Goal: Navigation & Orientation: Find specific page/section

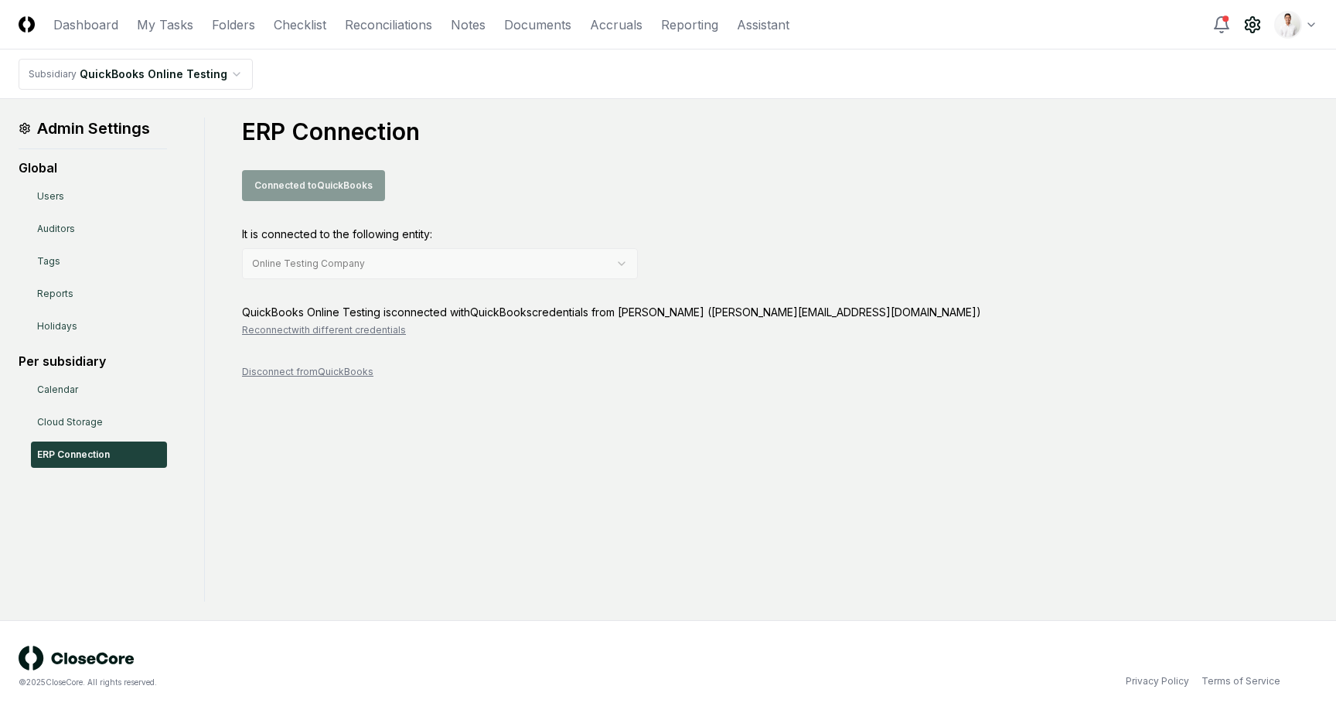
click at [1305, 26] on html "CloseCore Dashboard My Tasks Folders Checklist Reconciliations Notes Documents …" at bounding box center [668, 356] width 1336 height 713
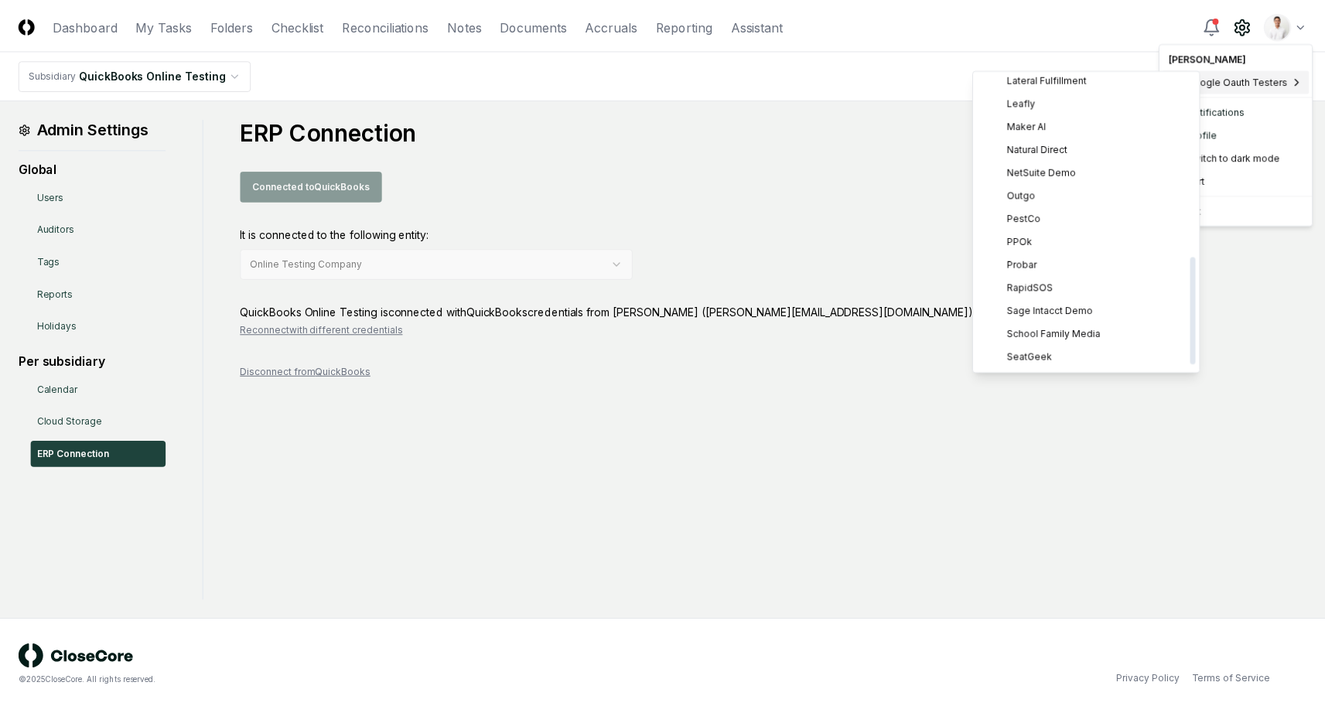
scroll to position [515, 0]
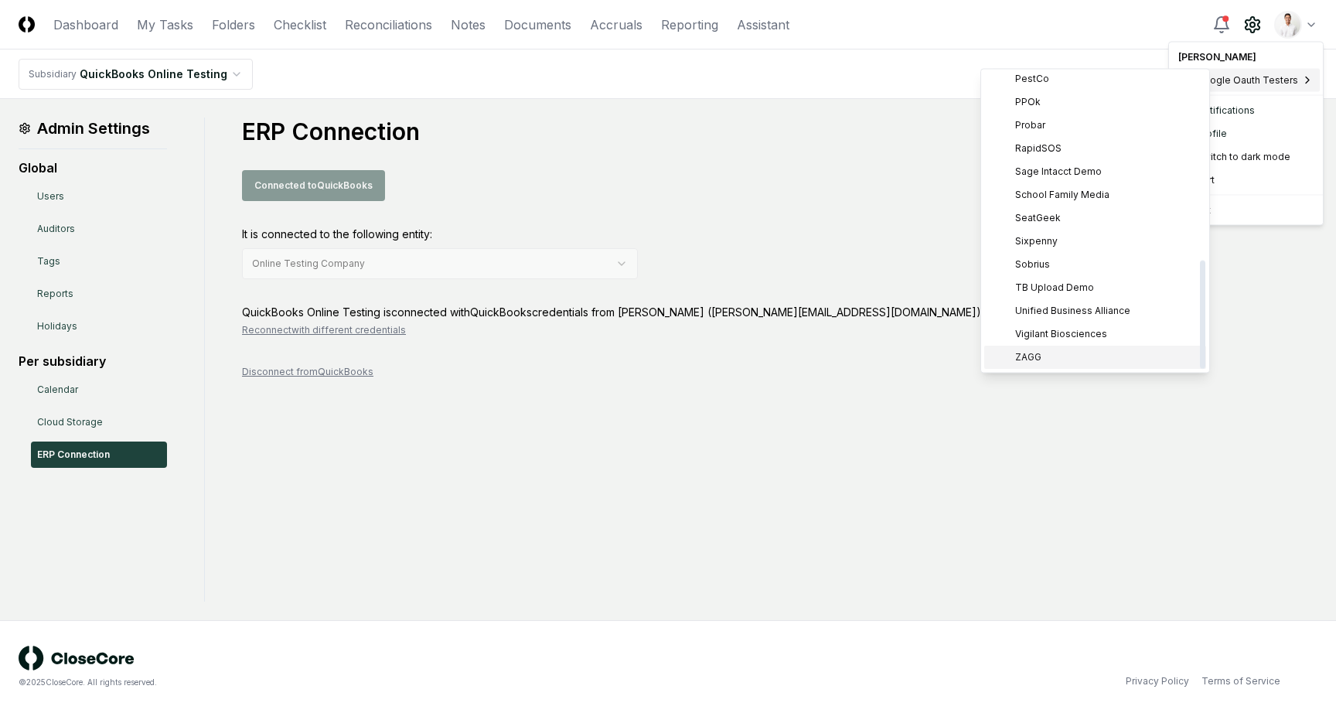
click at [1062, 357] on div "ZAGG" at bounding box center [1095, 357] width 222 height 23
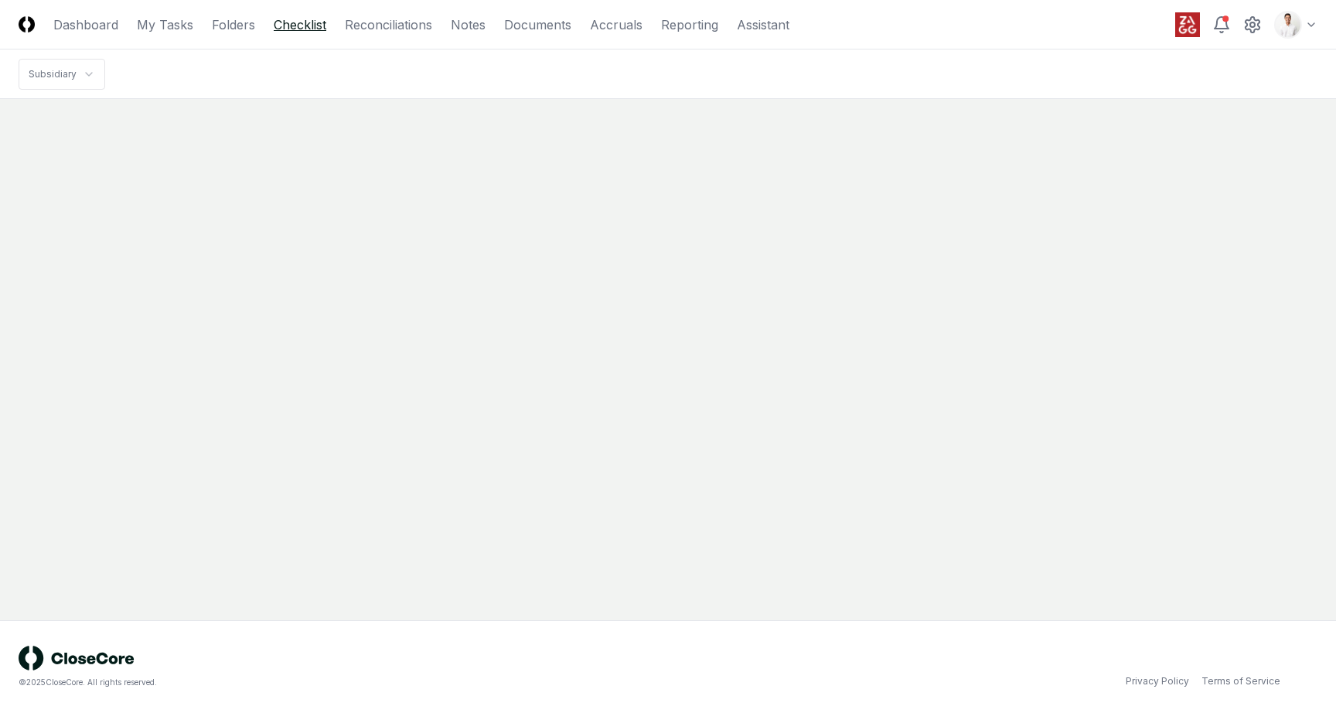
click at [314, 22] on link "Checklist" at bounding box center [300, 24] width 53 height 19
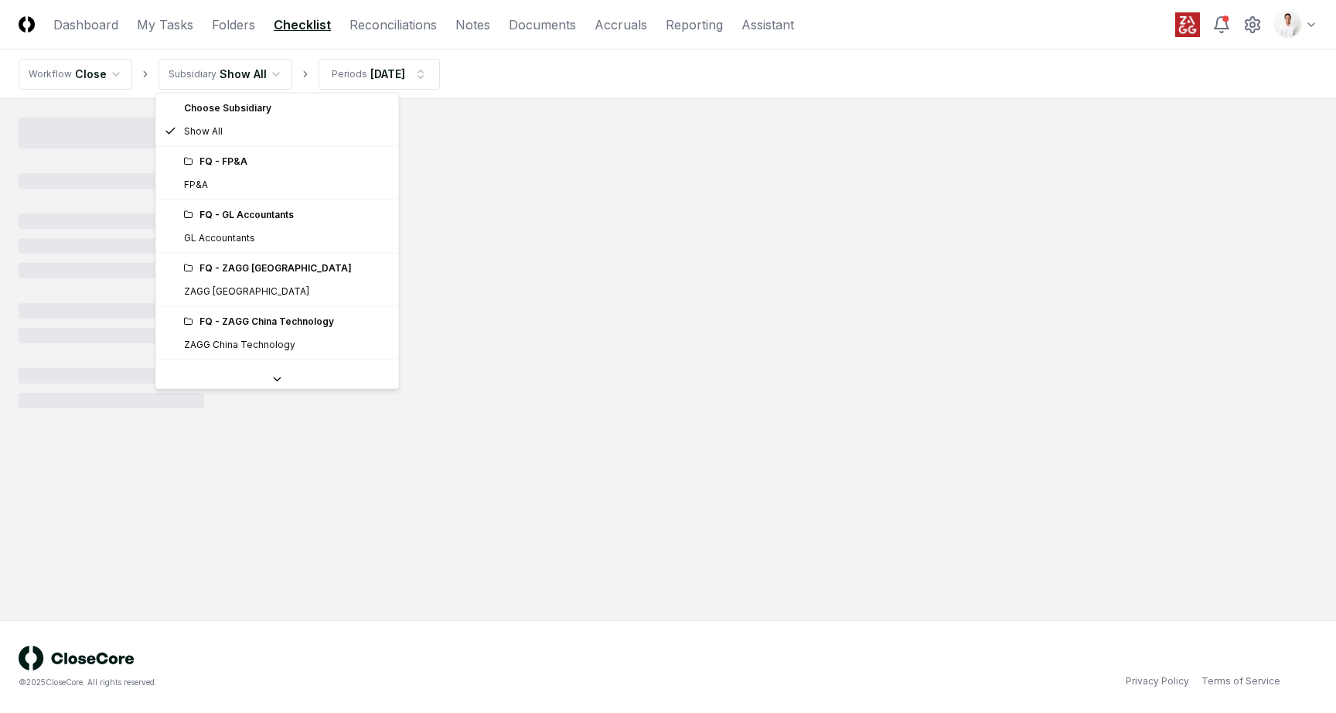
click at [254, 73] on html "CloseCore Dashboard My Tasks Folders Checklist Reconciliations Notes Documents …" at bounding box center [668, 356] width 1336 height 713
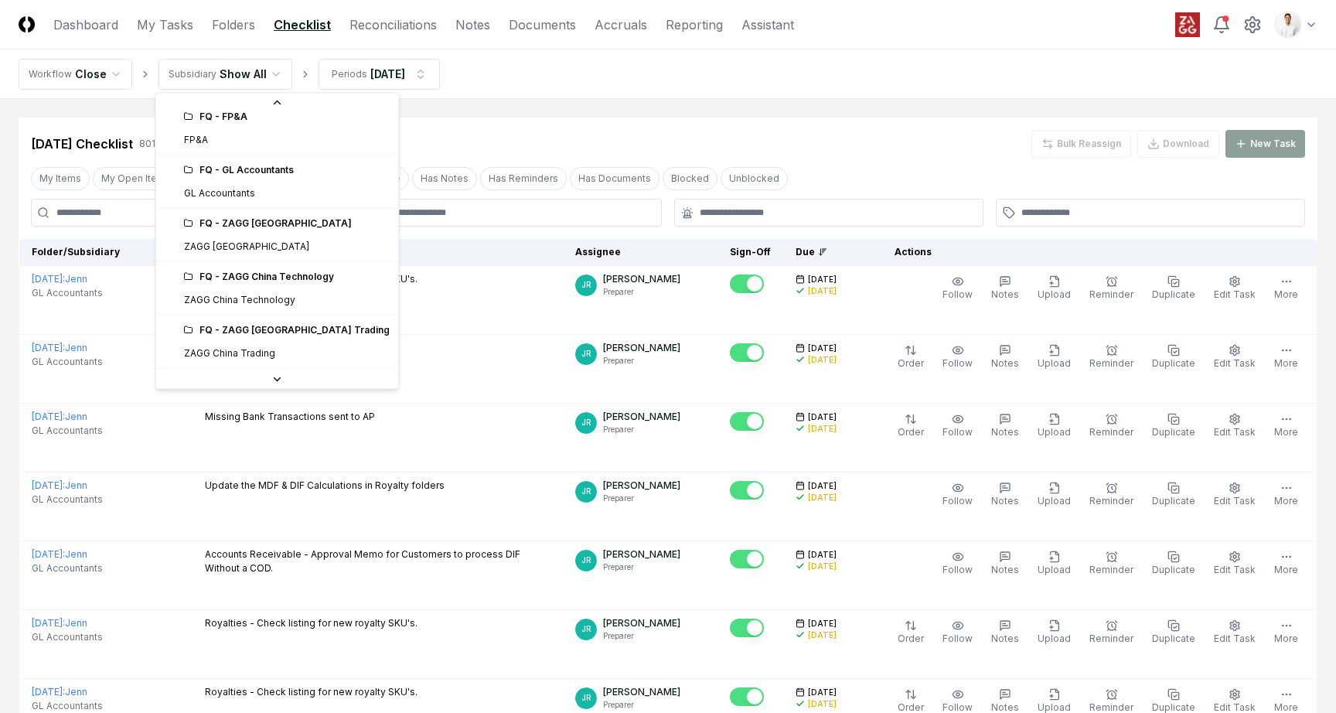
scroll to position [87, 0]
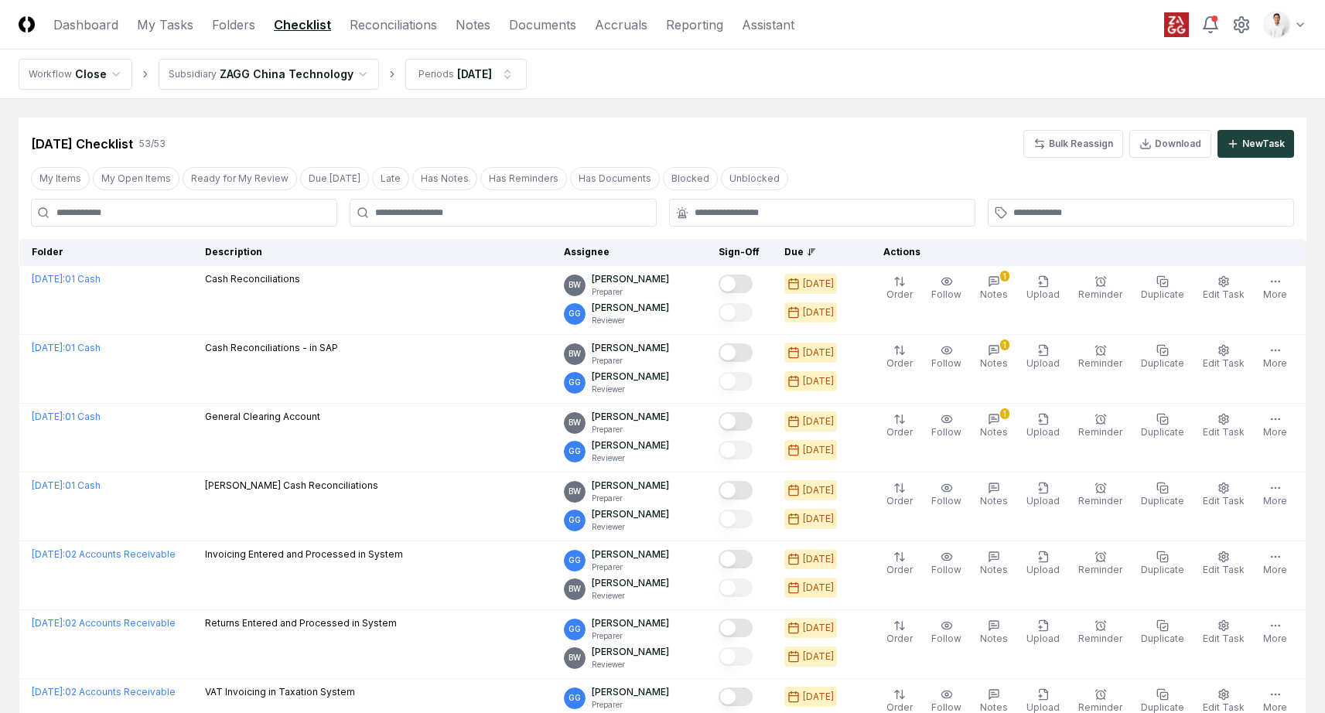
click at [485, 128] on div "Sep 2025 Checklist 53 / 53 Bulk Reassign Download New Task" at bounding box center [662, 138] width 1287 height 40
click at [147, 184] on button "My Open Items" at bounding box center [136, 178] width 87 height 23
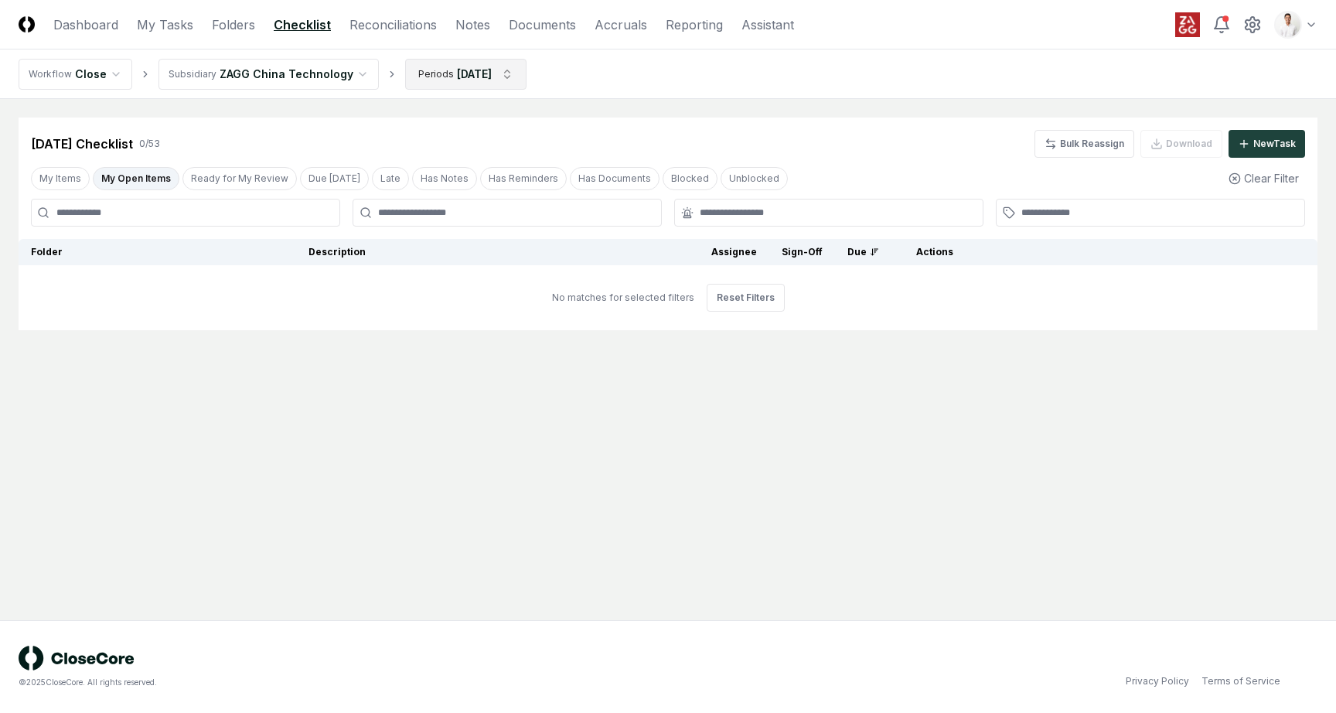
click at [426, 63] on html "CloseCore Dashboard My Tasks Folders Checklist Reconciliations Notes Documents …" at bounding box center [668, 356] width 1336 height 713
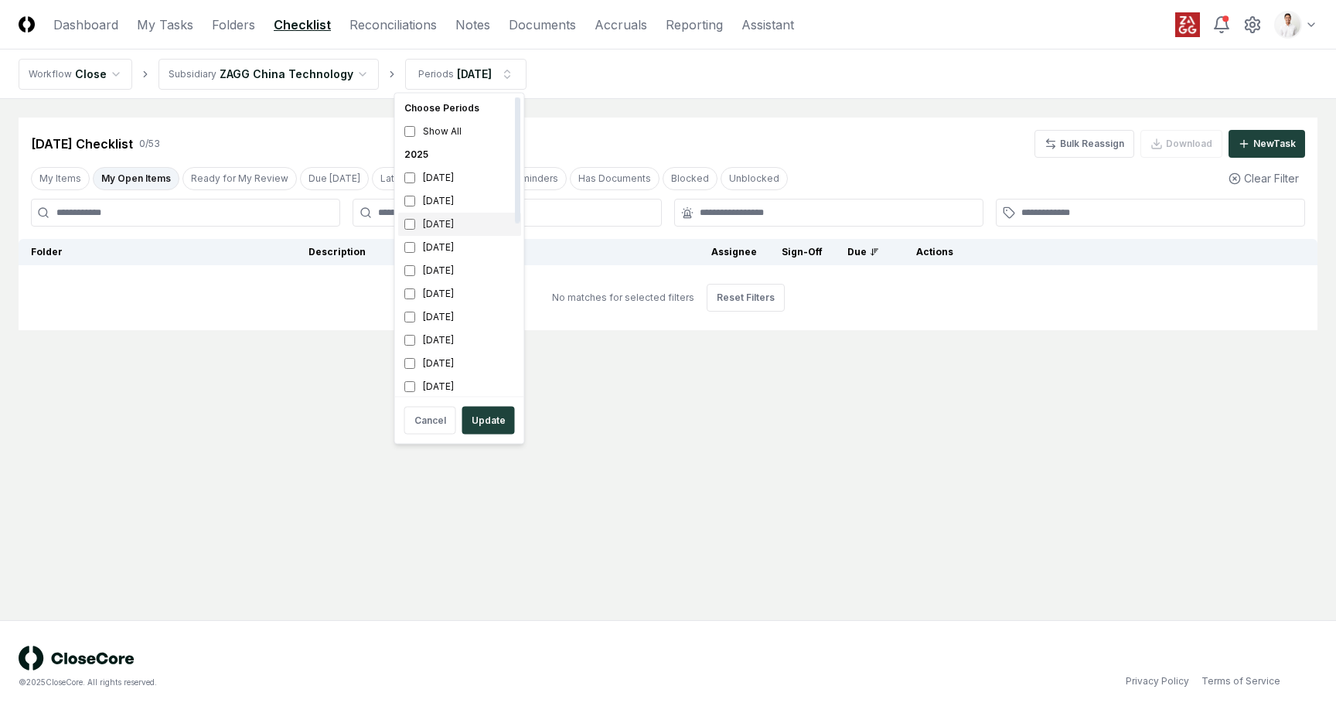
click at [446, 220] on div "[DATE]" at bounding box center [459, 224] width 123 height 23
click at [447, 208] on div "[DATE]" at bounding box center [459, 200] width 123 height 23
click at [486, 417] on button "Update" at bounding box center [488, 421] width 53 height 28
click at [466, 74] on html "CloseCore Dashboard My Tasks Folders Checklist Reconciliations Notes Documents …" at bounding box center [668, 356] width 1336 height 713
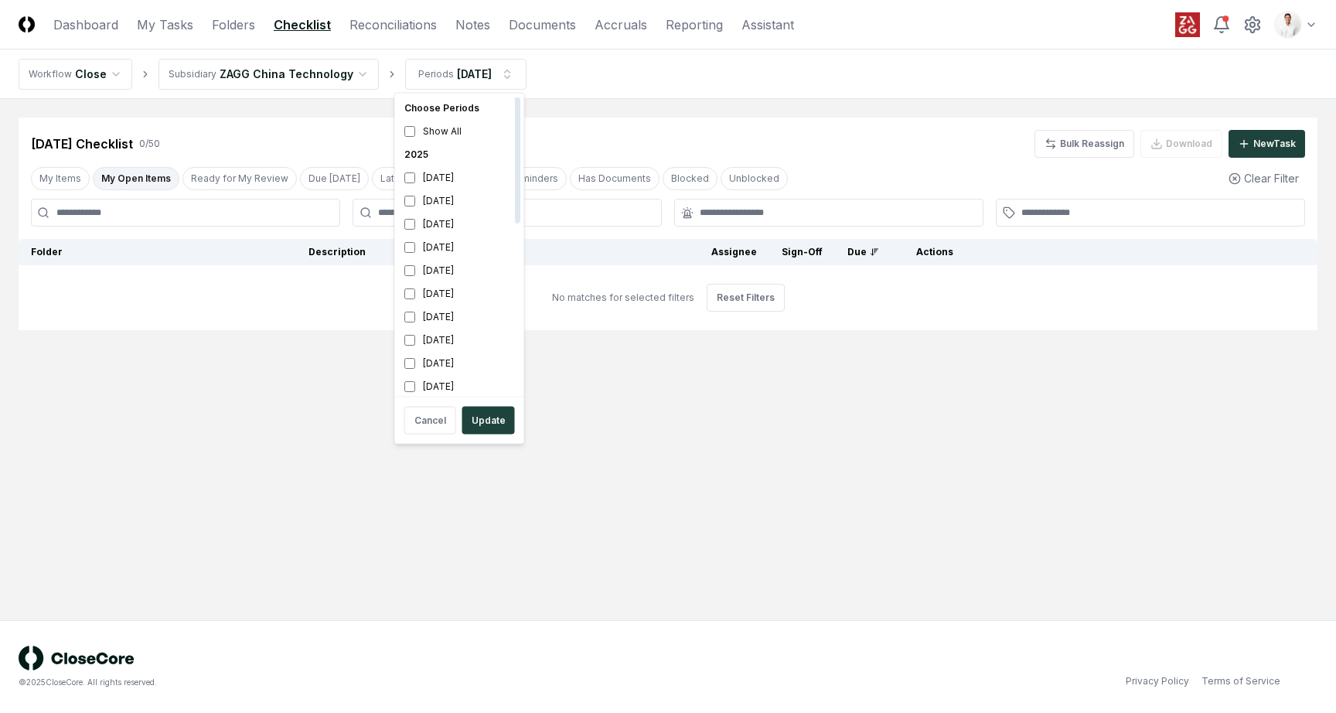
click at [284, 50] on html "CloseCore Dashboard My Tasks Folders Checklist Reconciliations Notes Documents …" at bounding box center [668, 356] width 1336 height 713
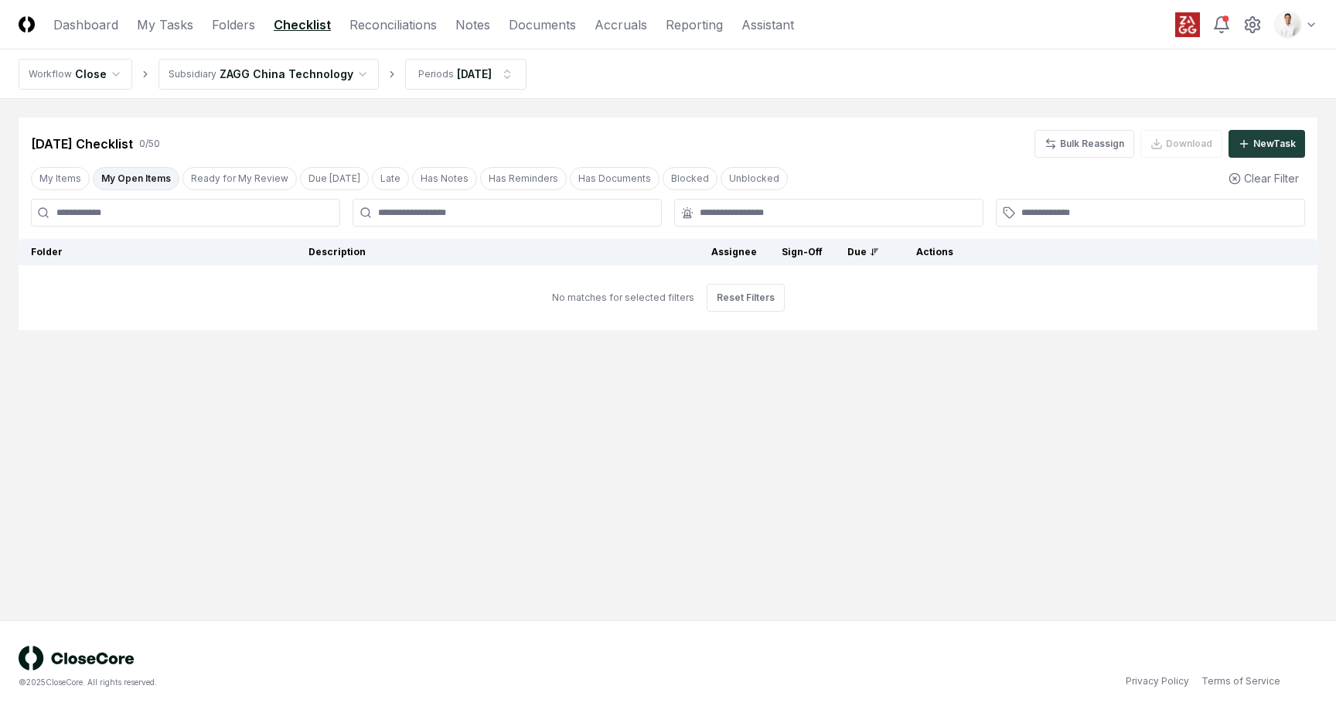
click at [284, 70] on html "CloseCore Dashboard My Tasks Folders Checklist Reconciliations Notes Documents …" at bounding box center [668, 356] width 1336 height 713
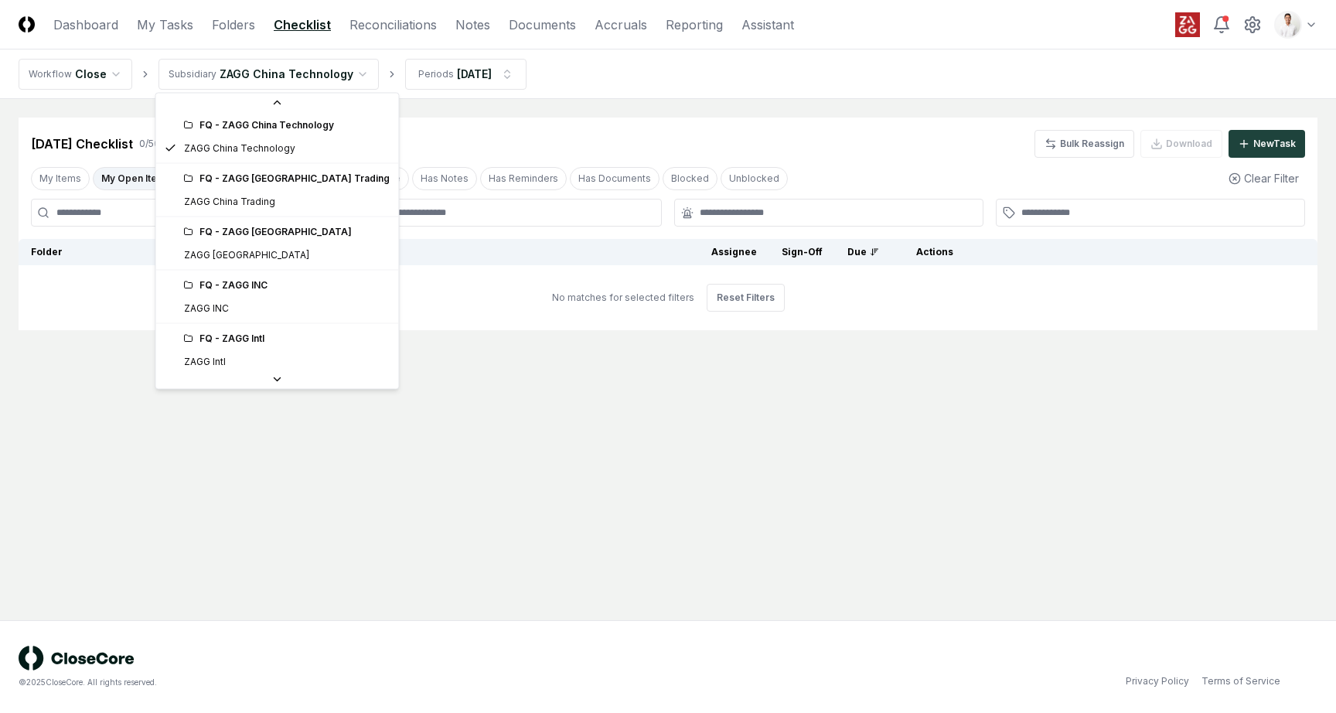
scroll to position [234, 0]
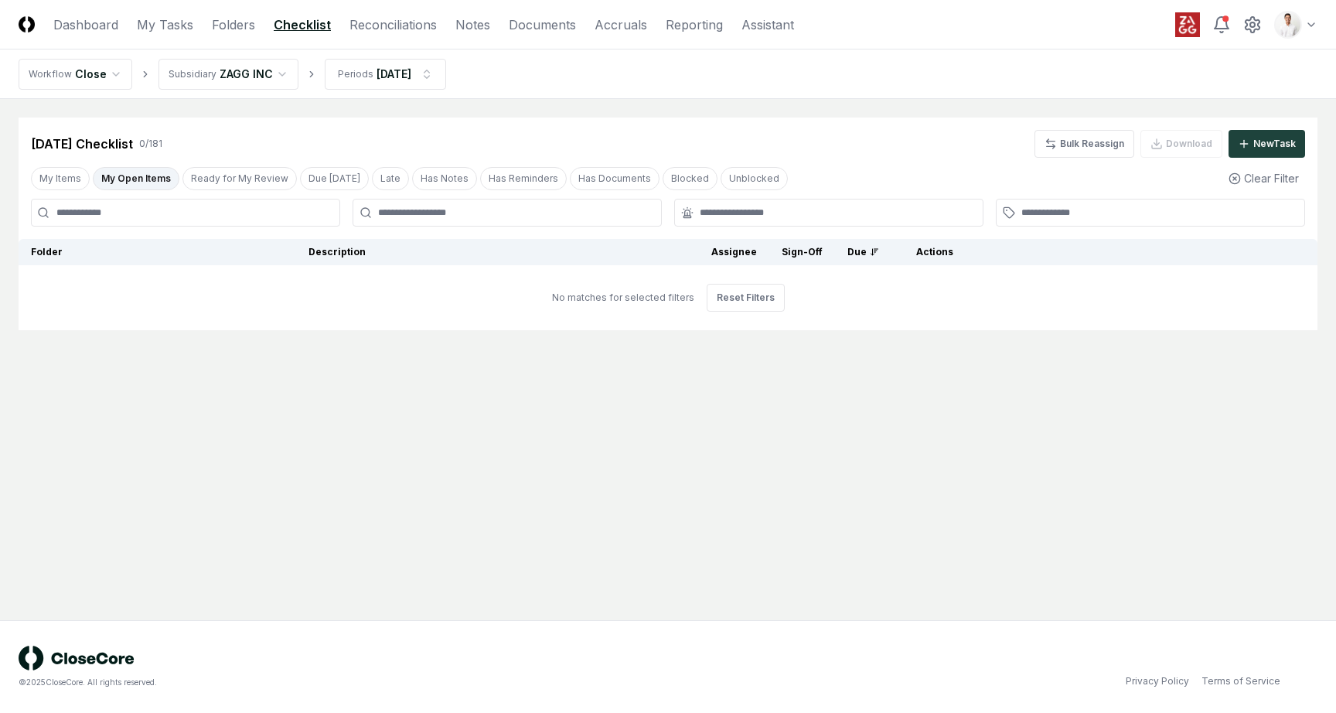
click at [165, 182] on button "My Open Items" at bounding box center [136, 178] width 87 height 23
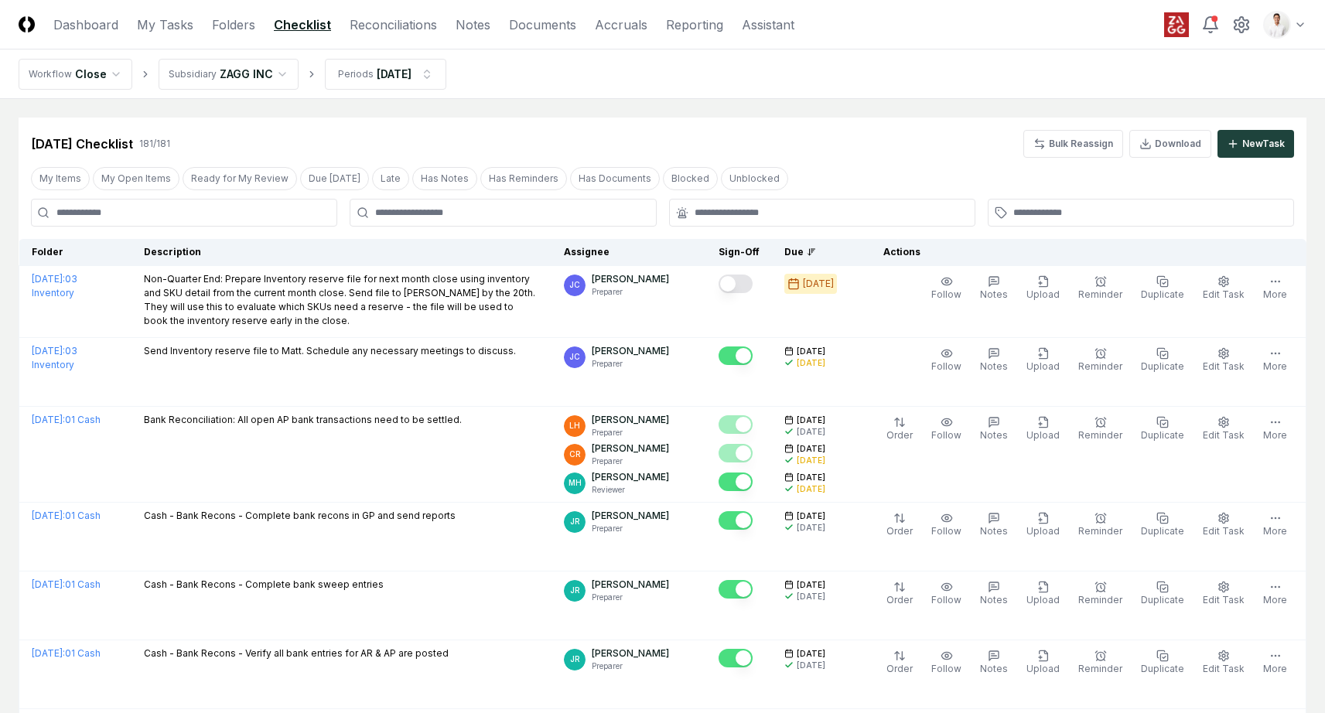
click at [910, 43] on header "CloseCore Dashboard My Tasks Folders Checklist Reconciliations Notes Documents …" at bounding box center [662, 24] width 1325 height 49
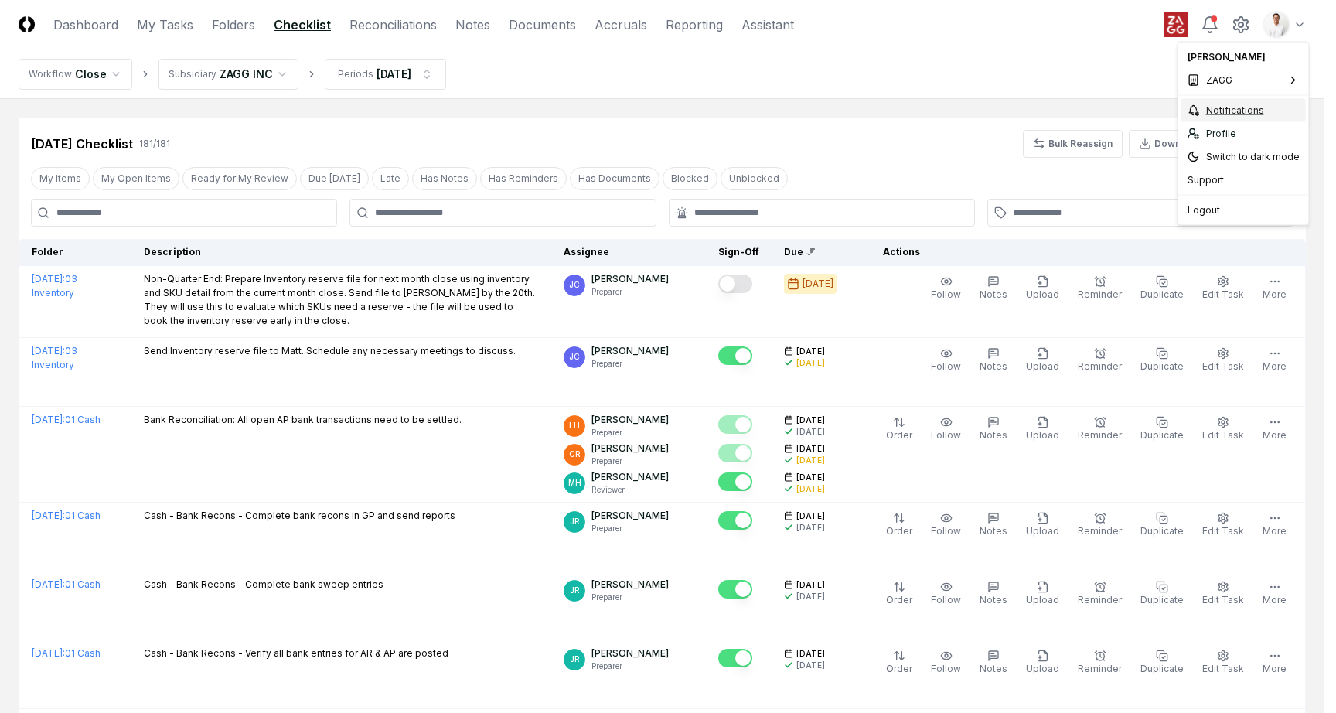
click at [1222, 107] on div "Notifications" at bounding box center [1243, 110] width 124 height 23
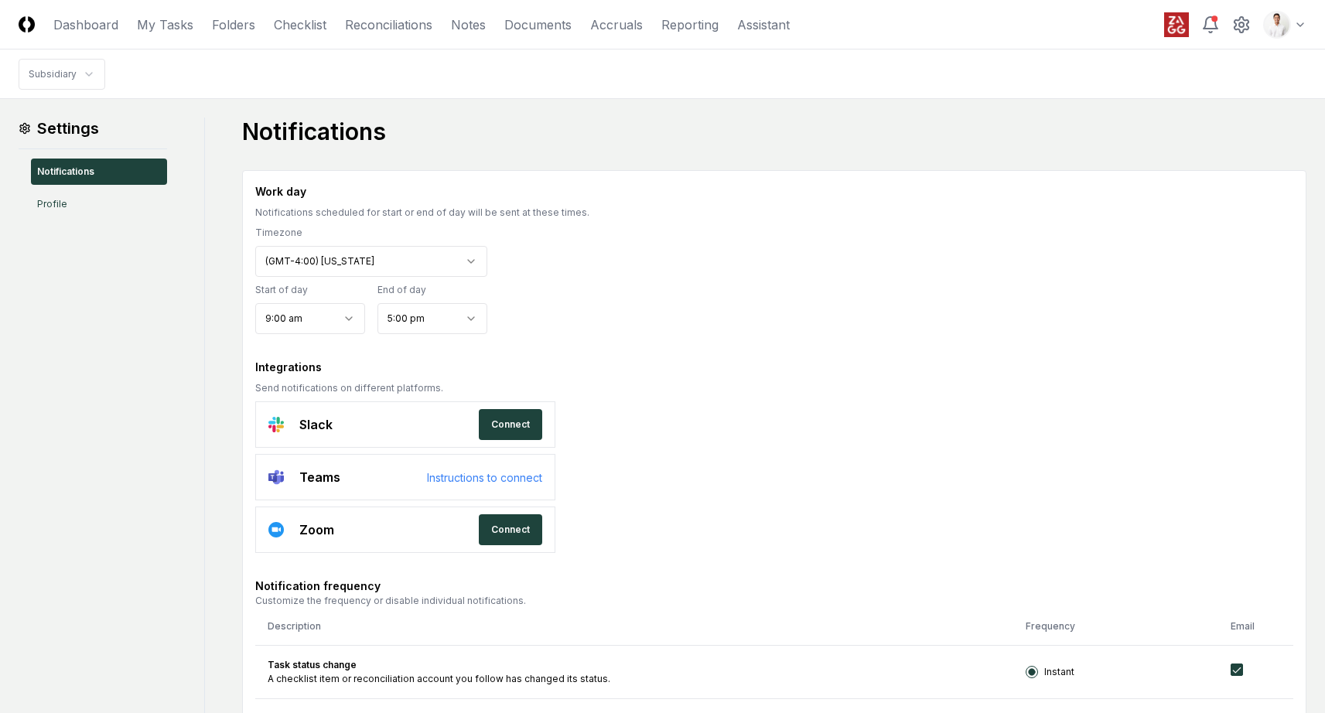
click at [584, 121] on h1 "Notifications" at bounding box center [774, 132] width 1064 height 28
click at [717, 135] on h1 "Notifications" at bounding box center [774, 132] width 1064 height 28
click at [1080, 89] on nav "Subsidiary" at bounding box center [662, 73] width 1325 height 49
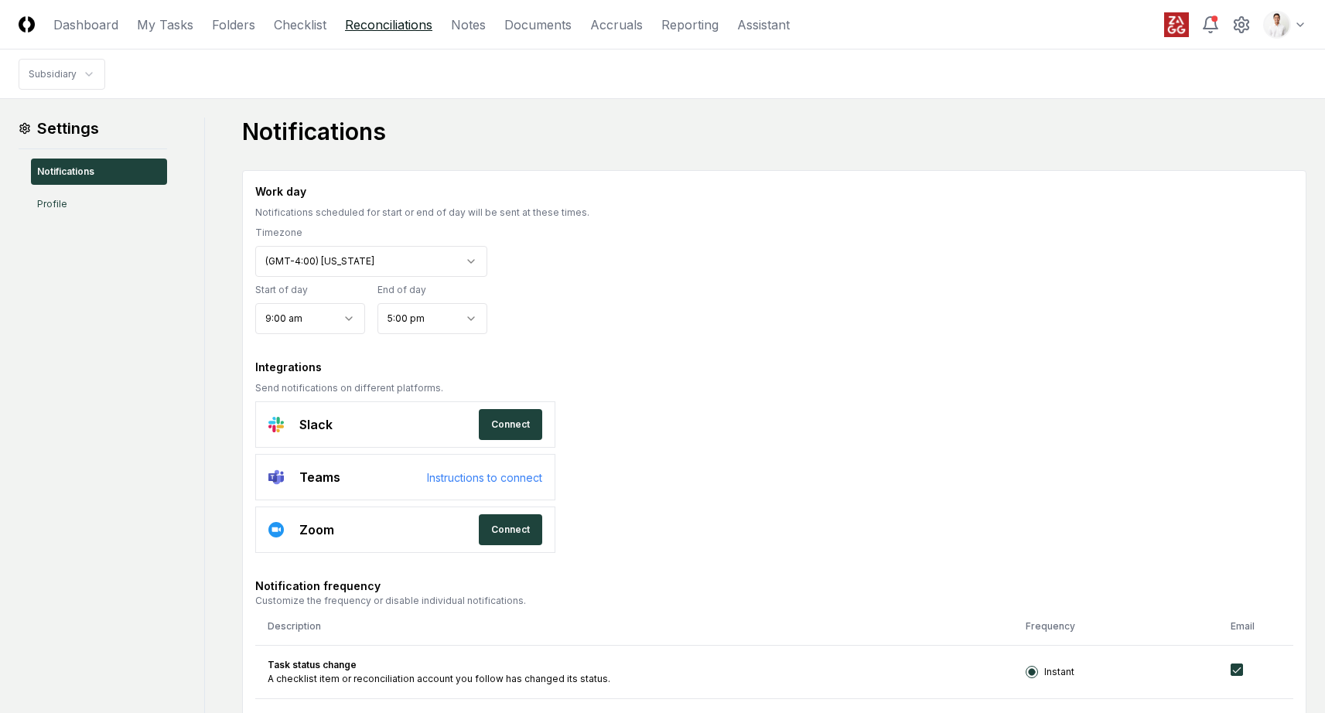
click at [353, 25] on link "Reconciliations" at bounding box center [388, 24] width 87 height 19
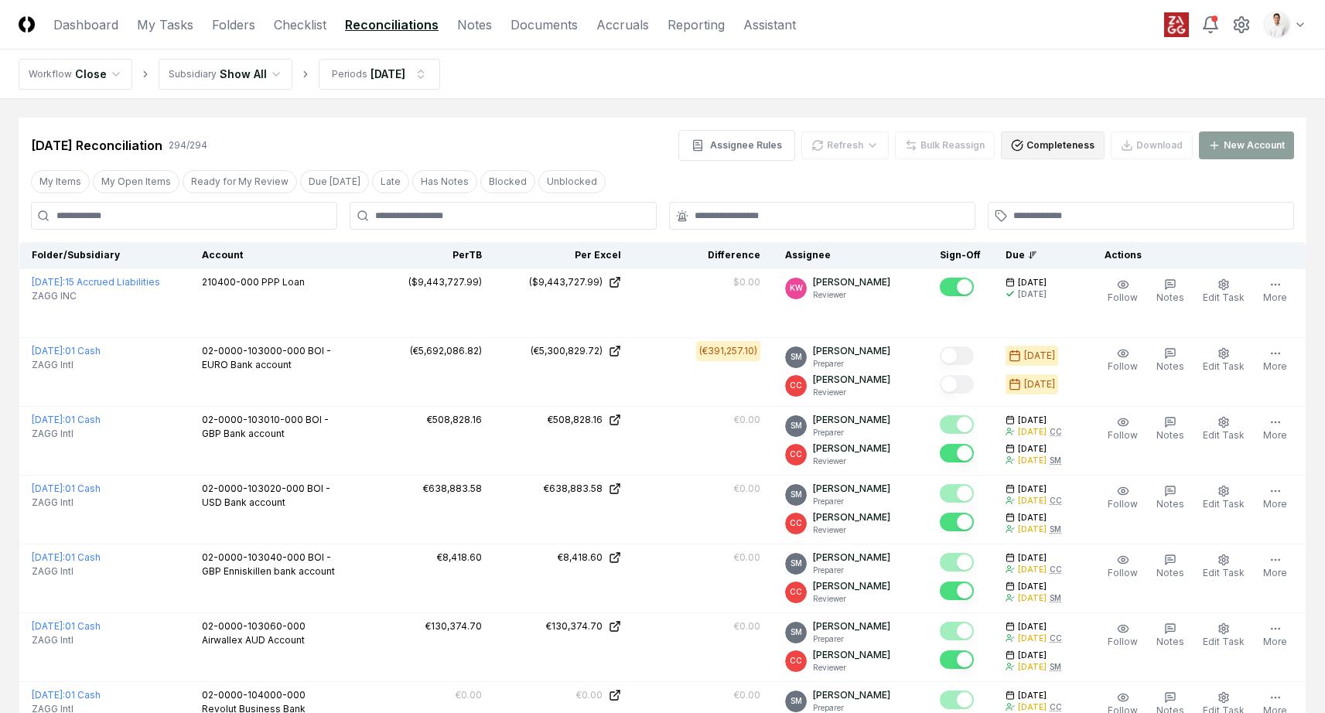
click at [1037, 143] on button "Completeness" at bounding box center [1053, 145] width 104 height 28
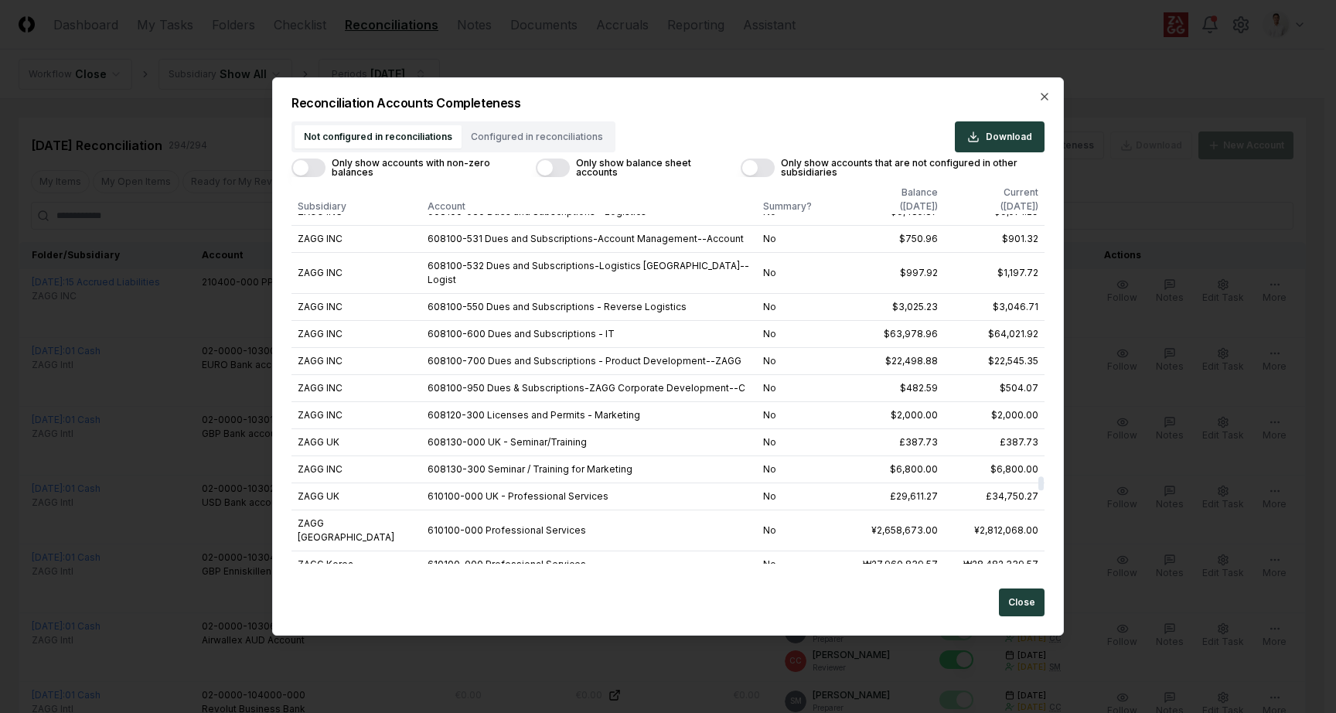
scroll to position [36451, 0]
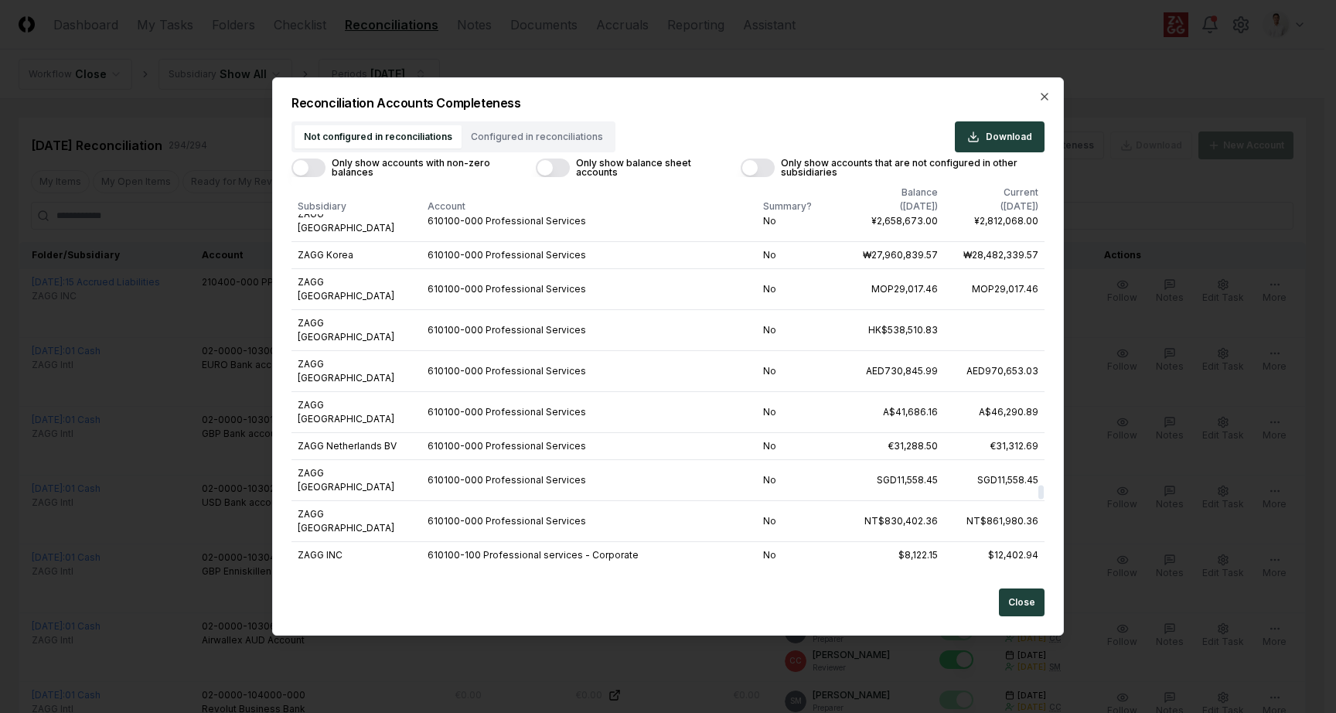
click at [1052, 94] on div "Reconciliation Accounts Completeness Not configured in reconciliations Configur…" at bounding box center [668, 356] width 792 height 558
click at [1042, 94] on icon "button" at bounding box center [1045, 97] width 6 height 6
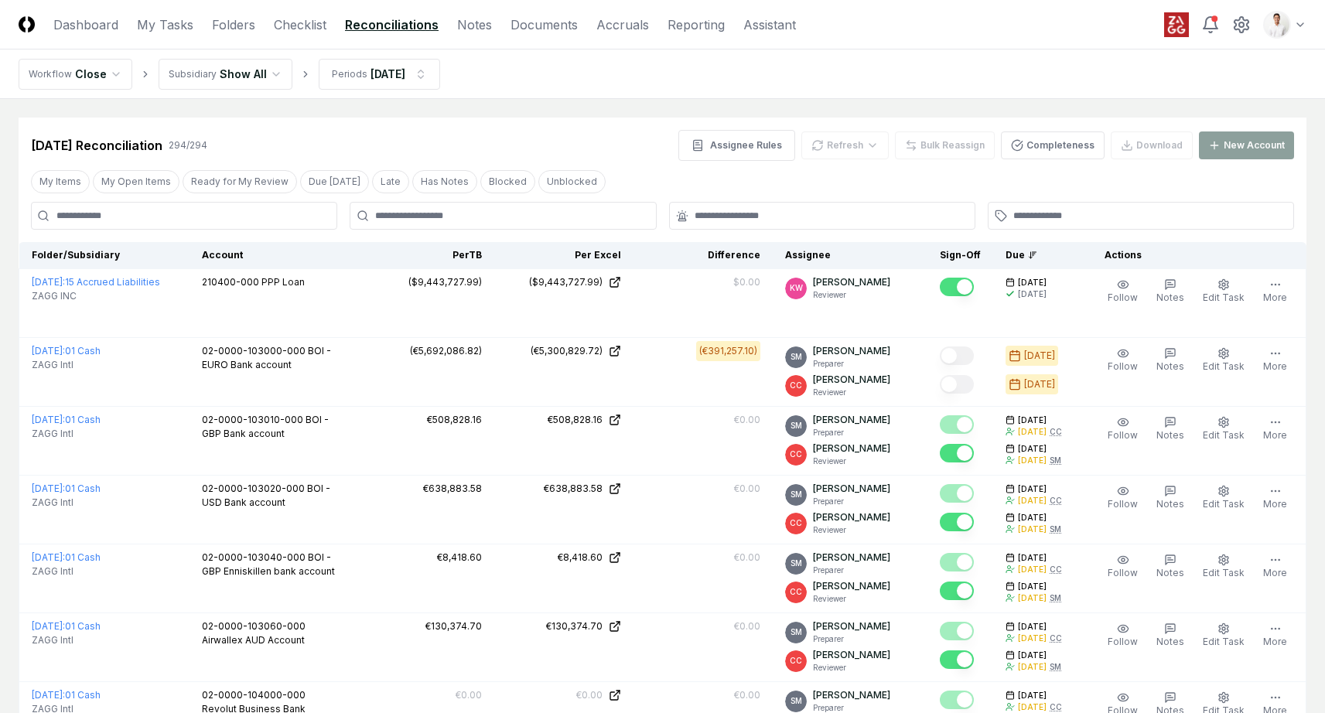
click at [742, 94] on nav "Workflow Close Subsidiary Show All Periods Aug 2025" at bounding box center [662, 73] width 1325 height 49
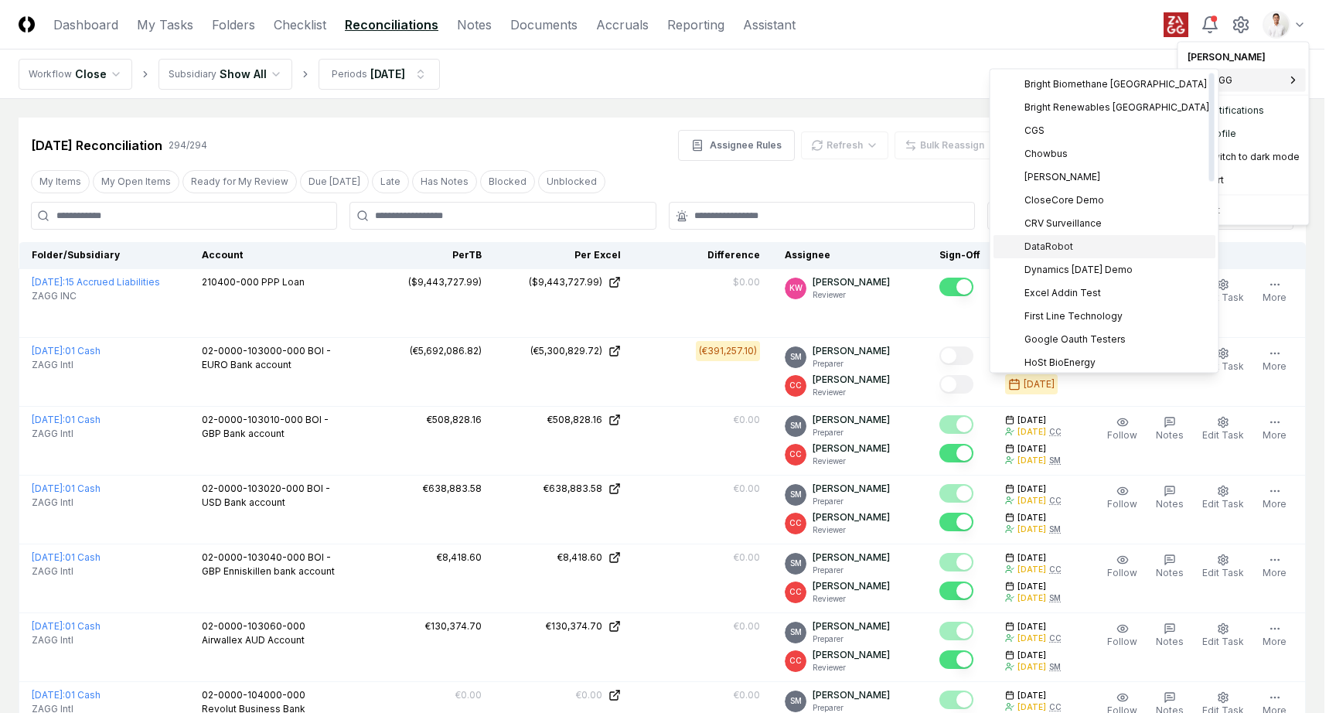
click at [1076, 240] on div "DataRobot" at bounding box center [1105, 246] width 222 height 23
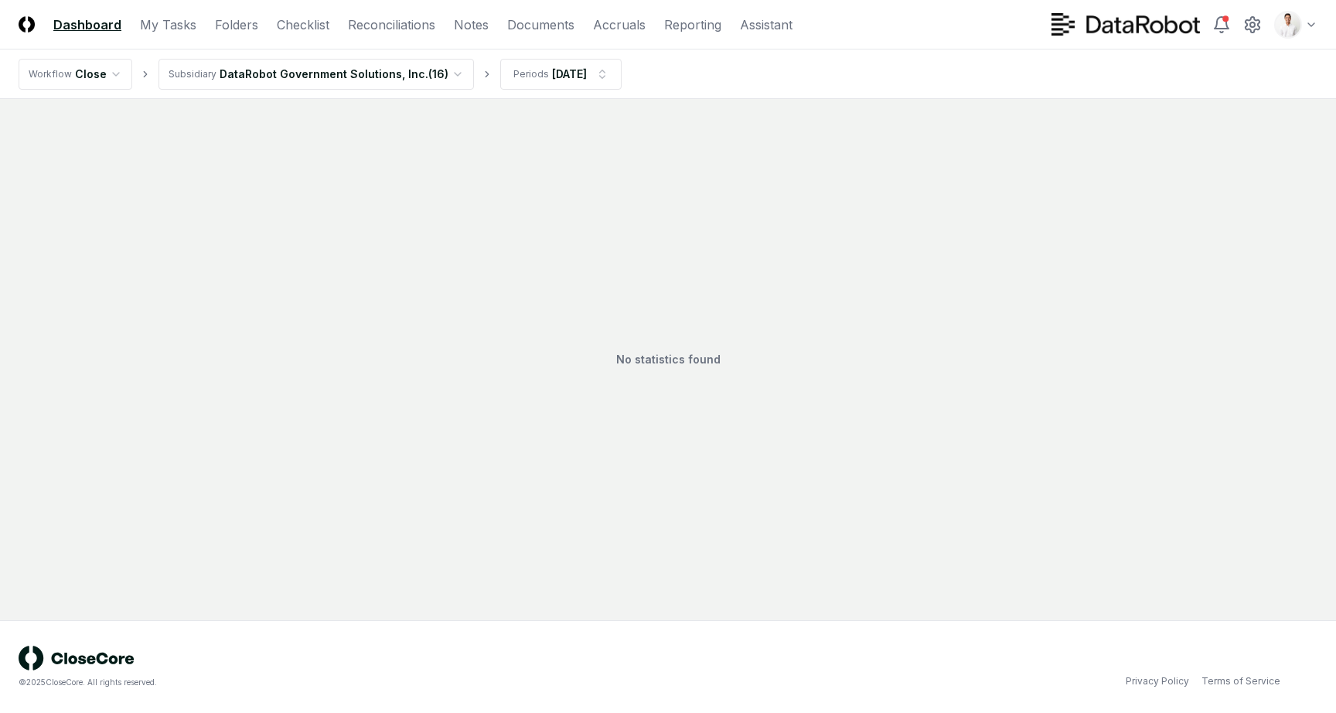
click at [424, 82] on html "CloseCore Dashboard My Tasks Folders Checklist Reconciliations Notes Documents …" at bounding box center [668, 356] width 1336 height 713
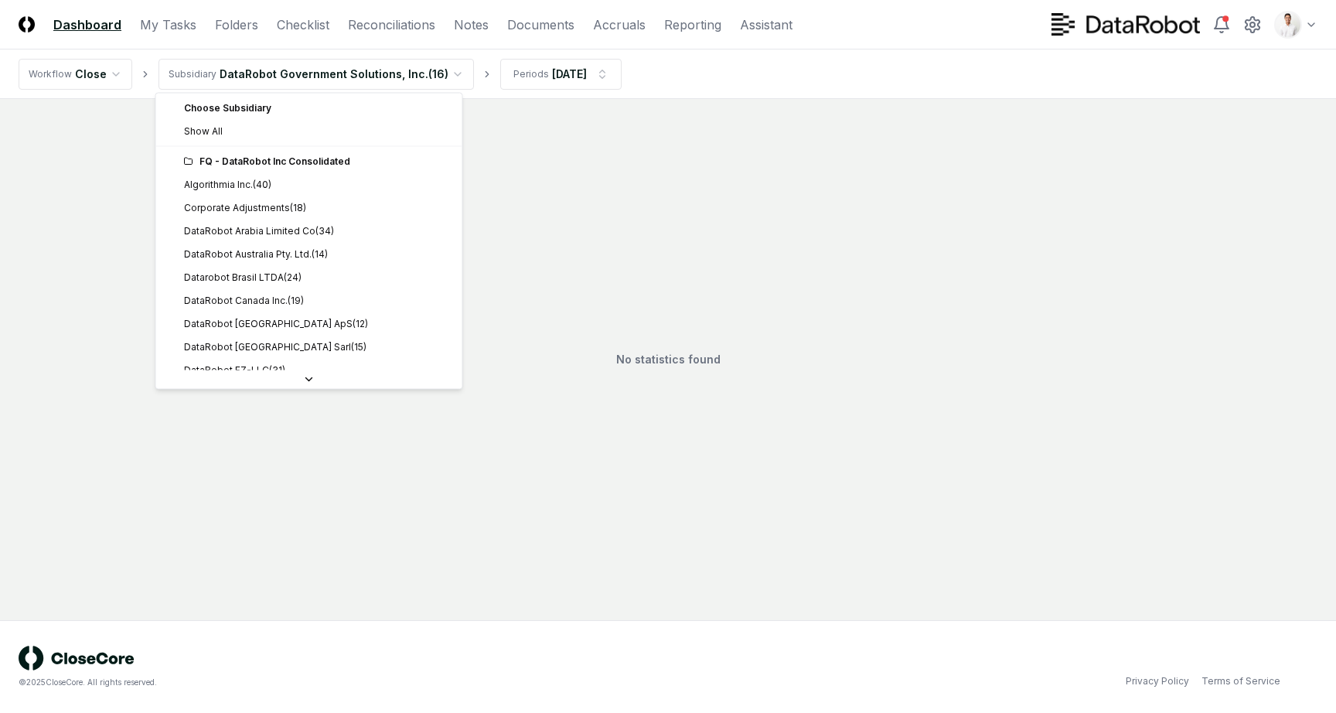
click at [311, 117] on div "Choose Subsidiary" at bounding box center [309, 108] width 300 height 23
click at [311, 118] on div "Choose Subsidiary" at bounding box center [309, 108] width 300 height 23
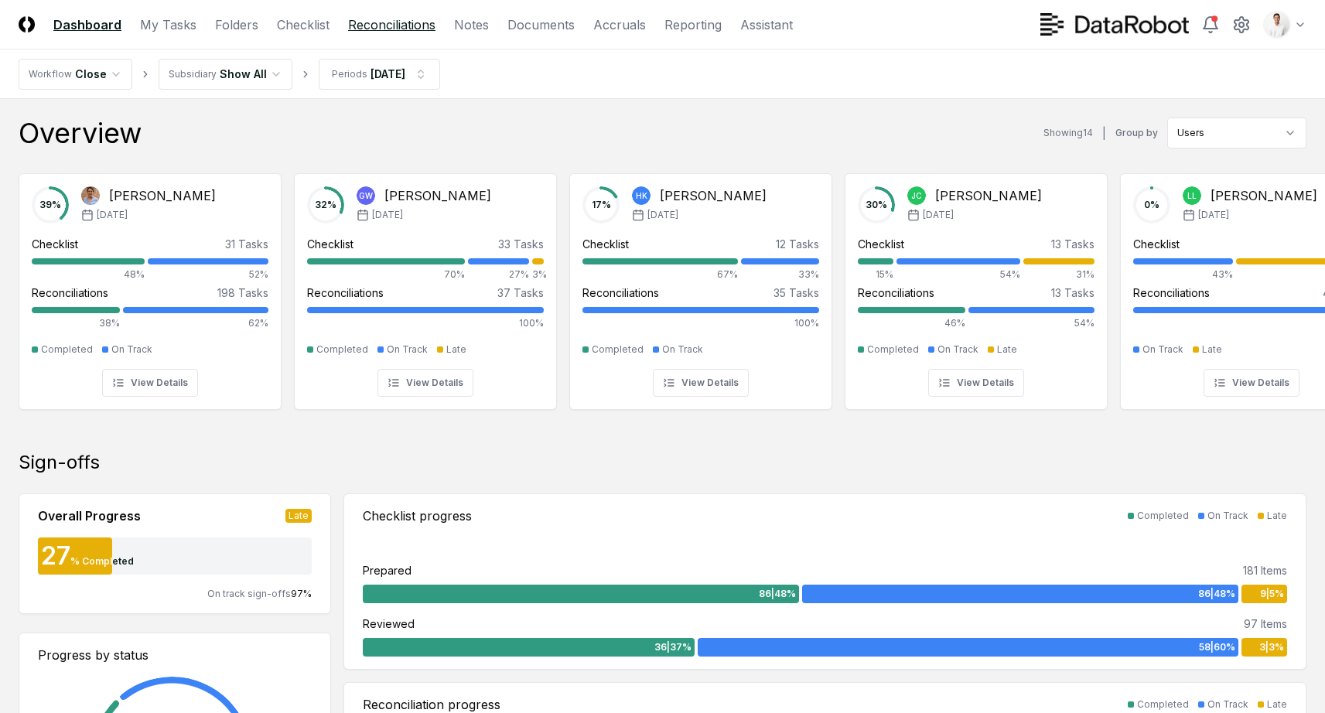
click at [358, 26] on link "Reconciliations" at bounding box center [391, 24] width 87 height 19
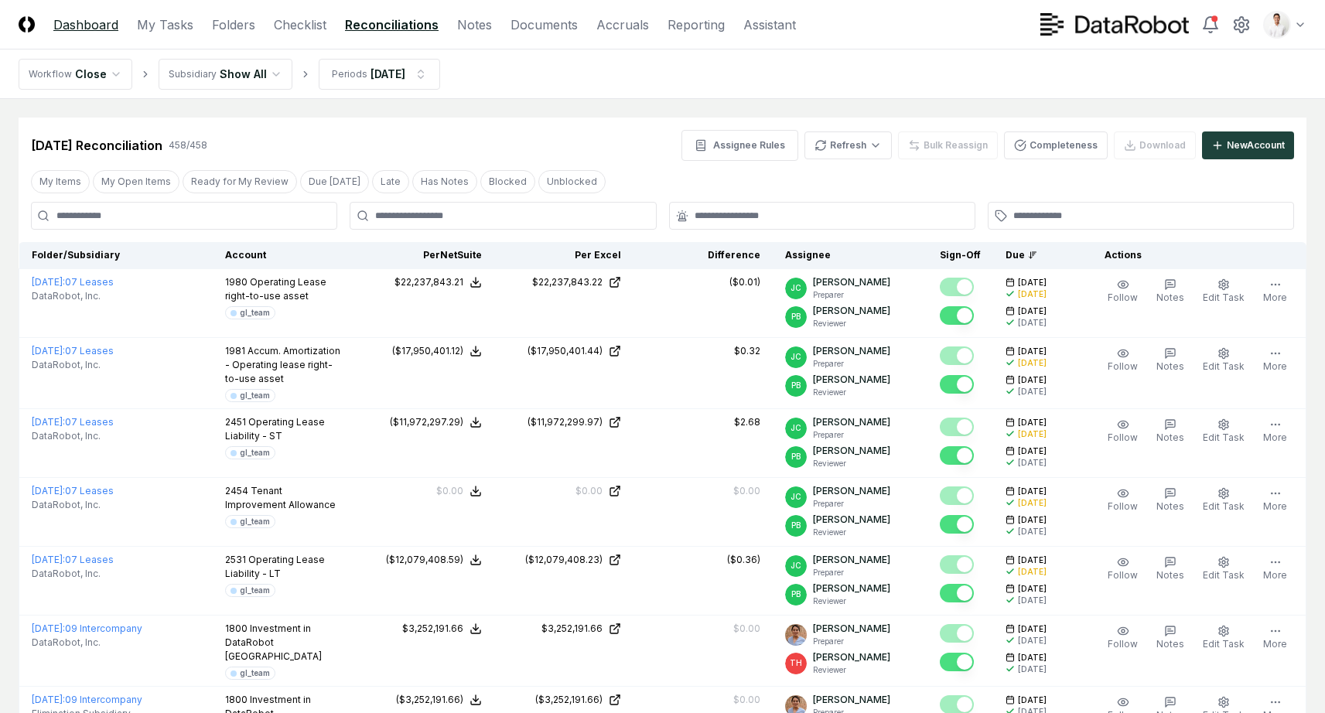
click at [80, 22] on link "Dashboard" at bounding box center [85, 24] width 65 height 19
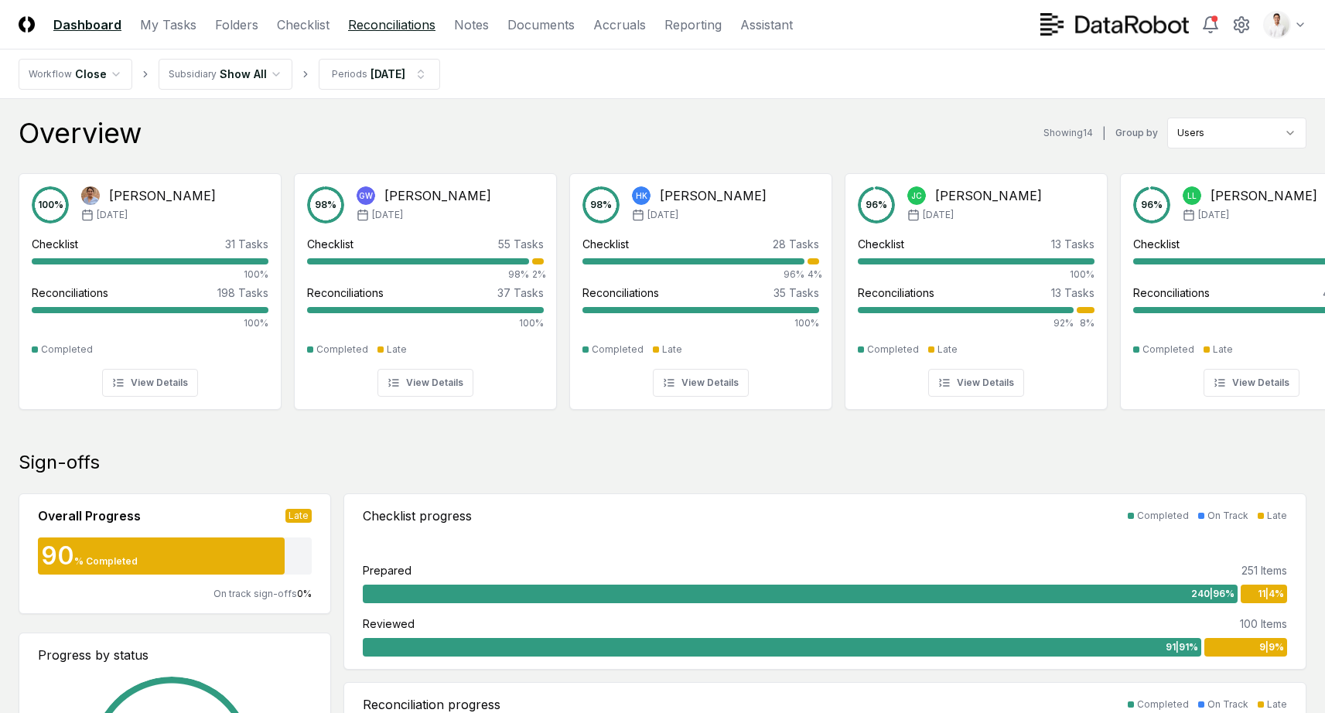
click at [413, 15] on link "Reconciliations" at bounding box center [391, 24] width 87 height 19
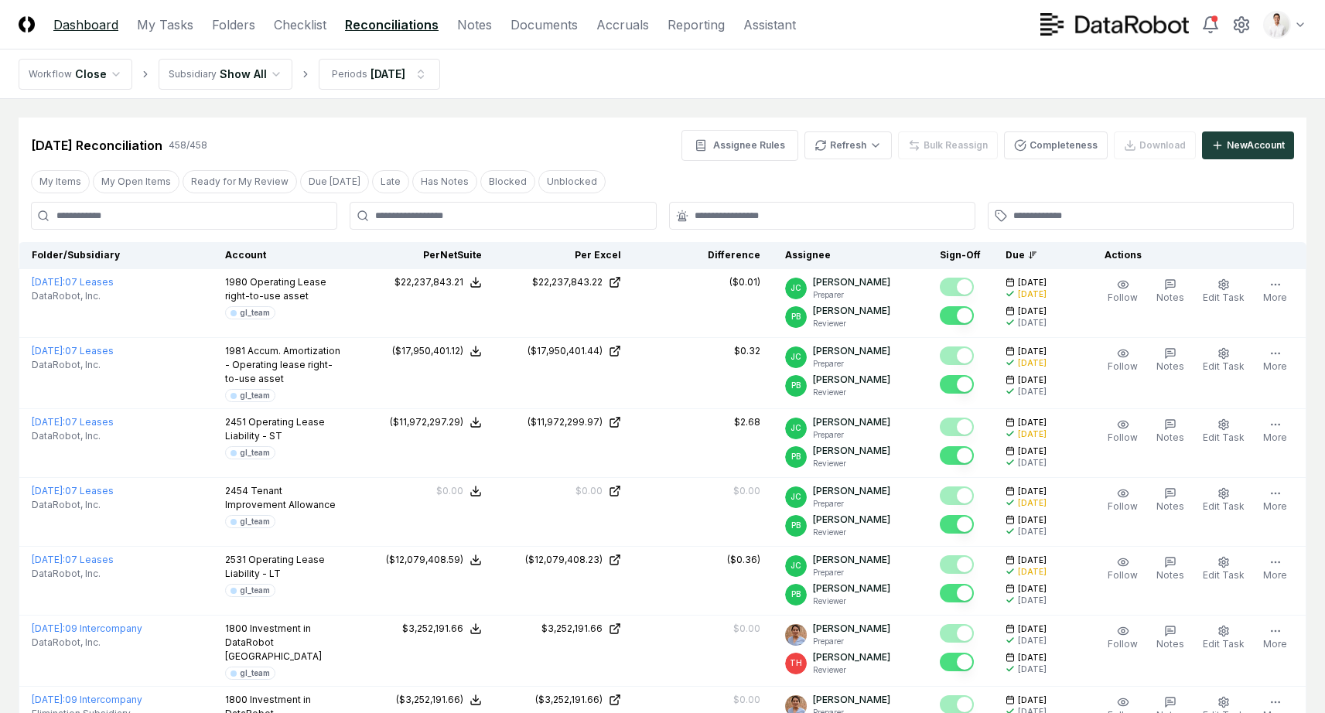
click at [73, 24] on link "Dashboard" at bounding box center [85, 24] width 65 height 19
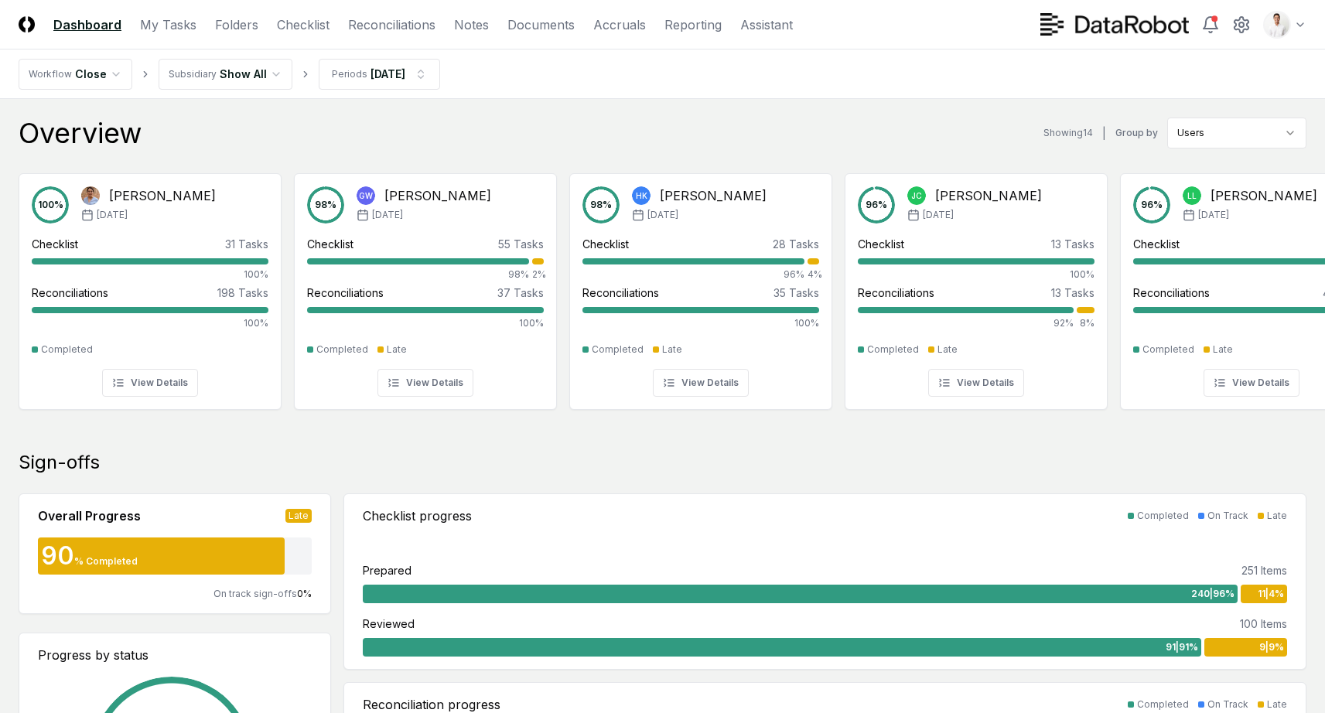
click at [22, 26] on img at bounding box center [27, 24] width 16 height 16
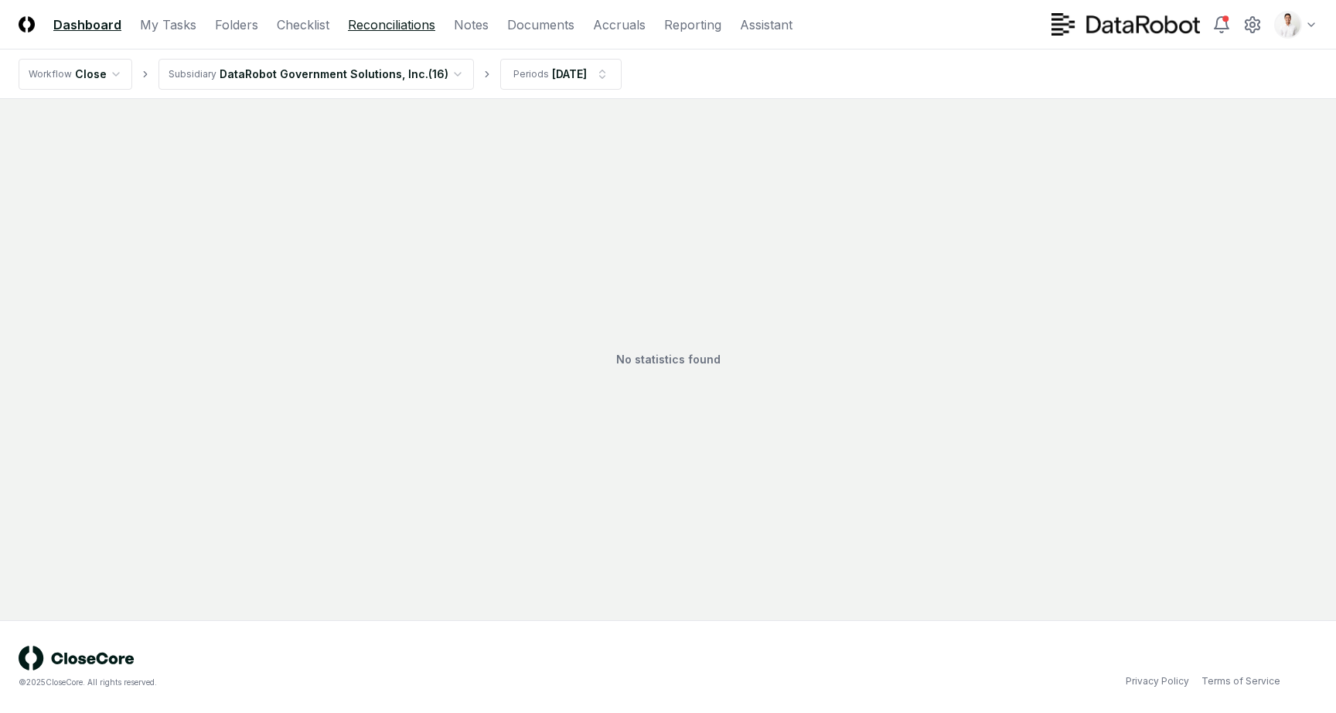
click at [373, 29] on link "Reconciliations" at bounding box center [391, 24] width 87 height 19
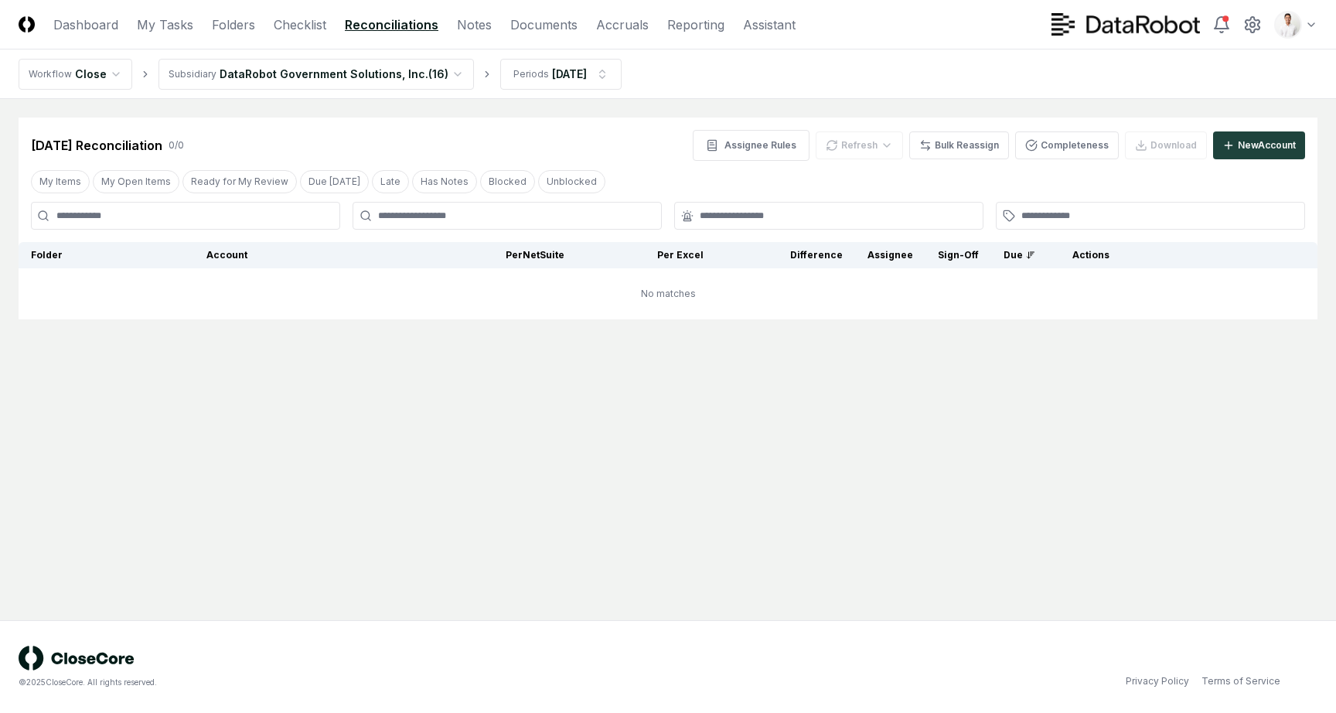
click at [30, 26] on img at bounding box center [27, 24] width 16 height 16
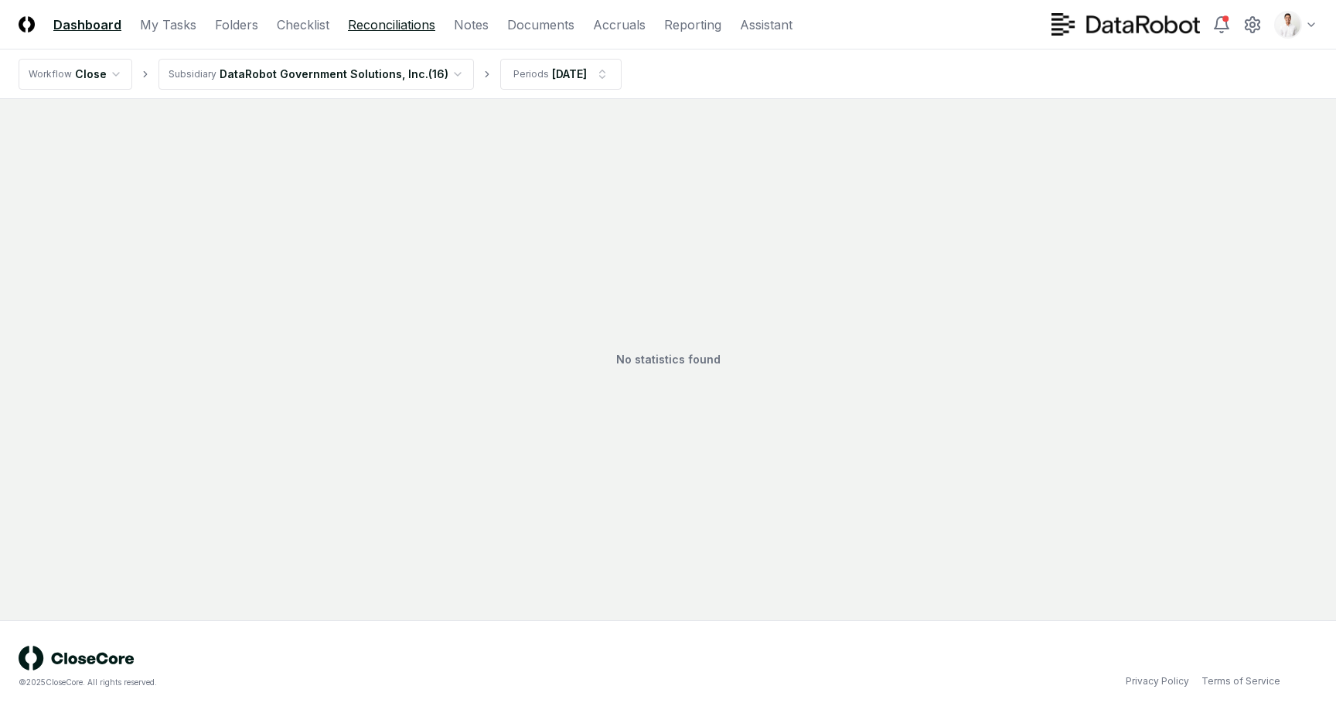
click at [382, 22] on link "Reconciliations" at bounding box center [391, 24] width 87 height 19
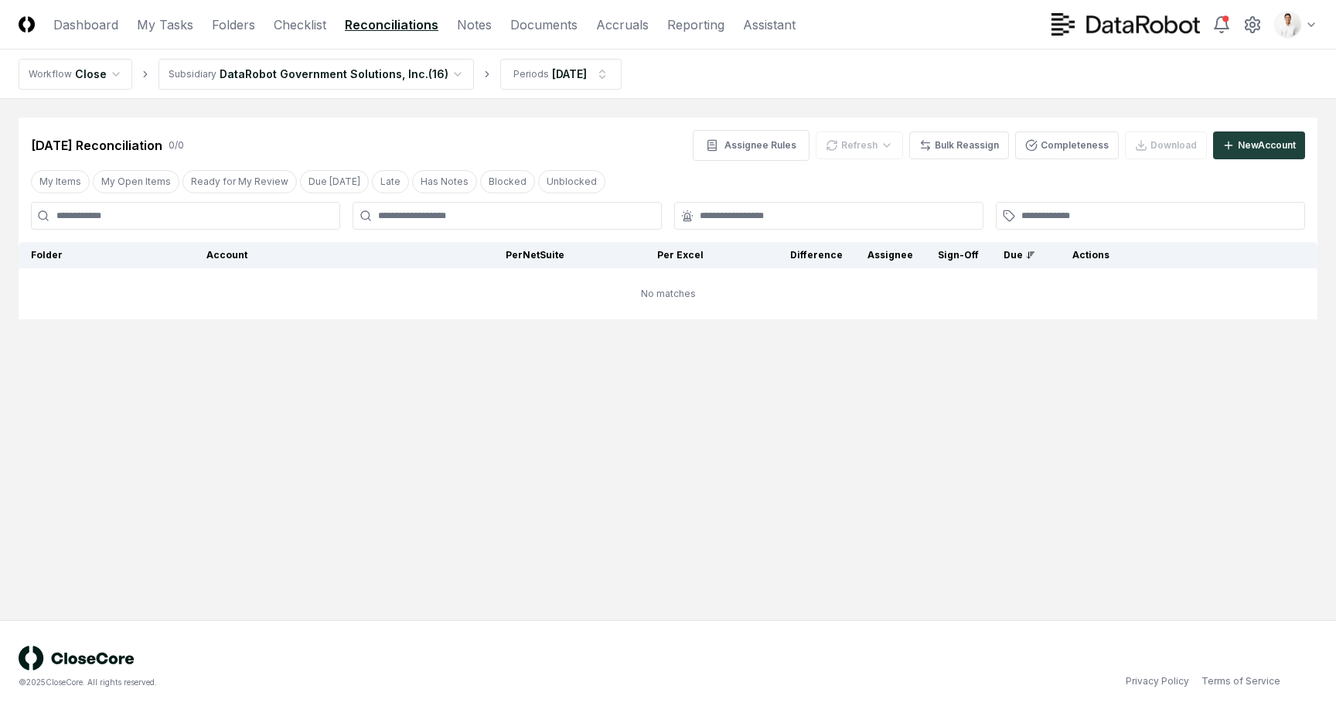
click at [324, 67] on html "CloseCore Dashboard My Tasks Folders Checklist Reconciliations Notes Documents …" at bounding box center [668, 356] width 1336 height 713
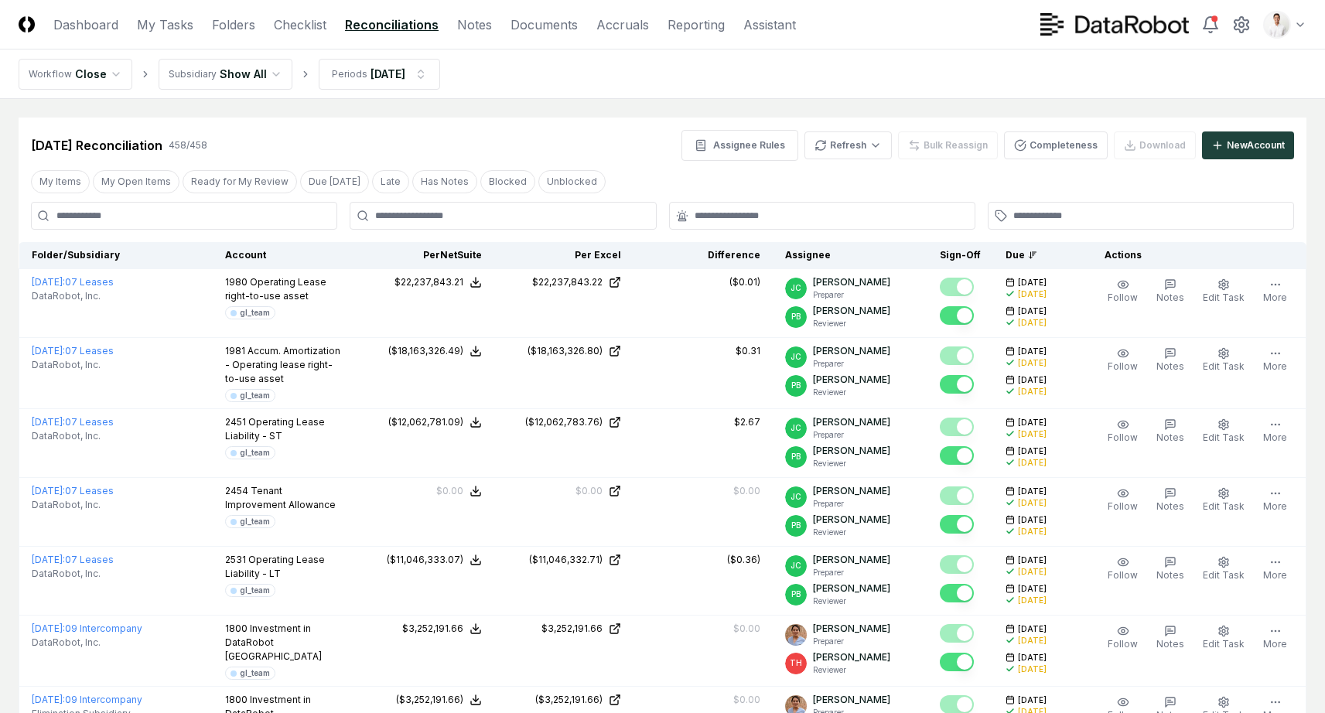
click at [874, 72] on nav "Workflow Close Subsidiary Show All Periods [DATE]" at bounding box center [662, 73] width 1325 height 49
click at [748, 65] on nav "Workflow Close Subsidiary Show All Periods [DATE]" at bounding box center [662, 73] width 1325 height 49
click at [1236, 30] on icon at bounding box center [1241, 24] width 19 height 19
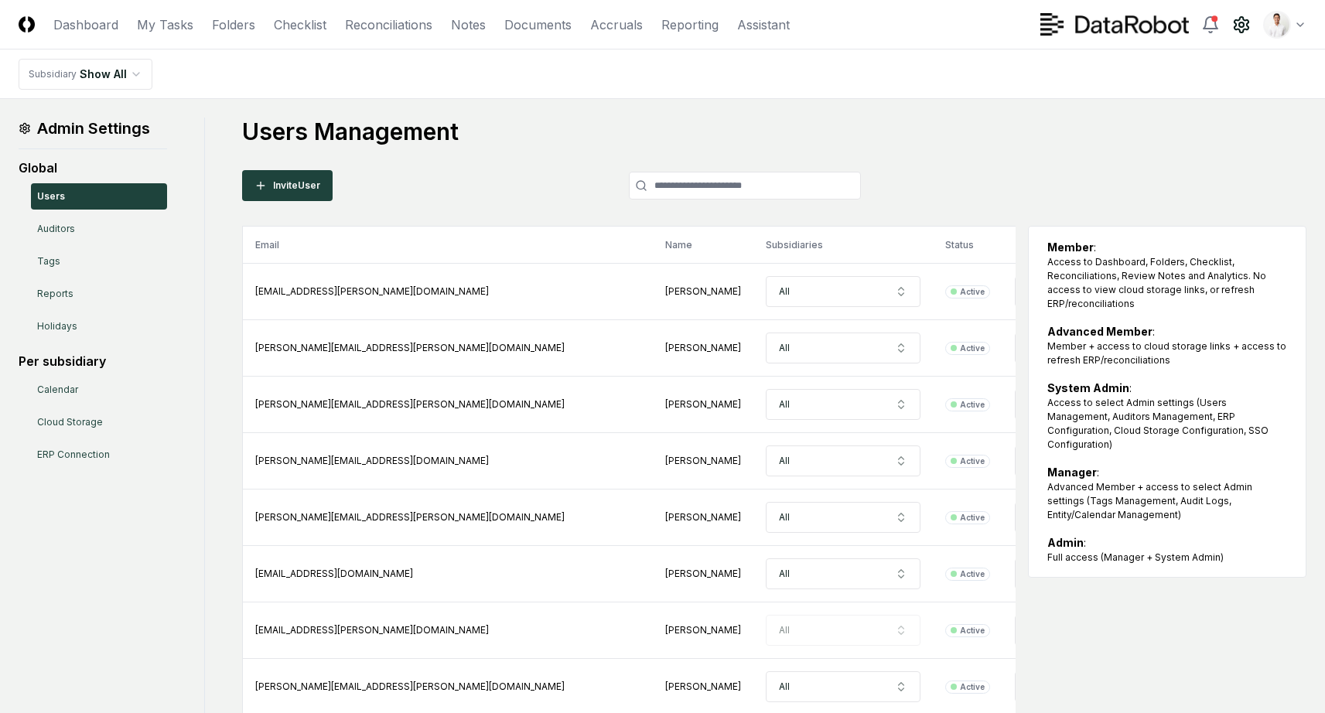
click at [26, 12] on header "CloseCore Dashboard My Tasks Folders Checklist Reconciliations Notes Documents …" at bounding box center [662, 24] width 1325 height 49
click at [305, 94] on nav "Subsidiary Show All" at bounding box center [662, 73] width 1325 height 49
click at [622, 97] on nav "Subsidiary Show All" at bounding box center [662, 73] width 1325 height 49
